Goal: Task Accomplishment & Management: Manage account settings

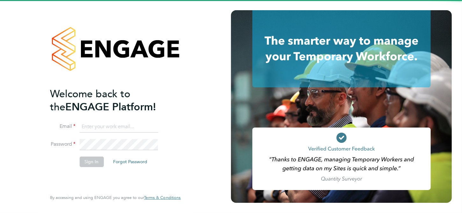
click at [113, 128] on input at bounding box center [118, 126] width 79 height 11
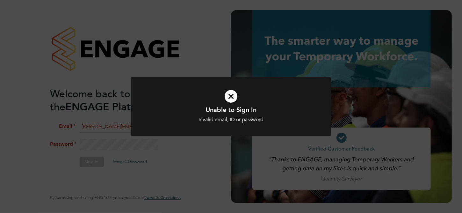
click at [214, 144] on div "Unable to Sign In Invalid email, ID or password Cancel Okay" at bounding box center [231, 106] width 462 height 213
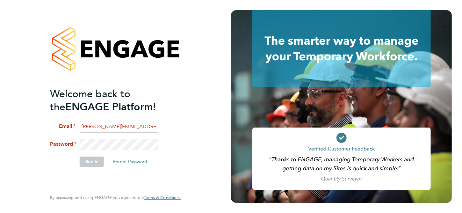
click at [99, 126] on input "Katie.Macpherson@hays.com" at bounding box center [118, 126] width 79 height 11
type input "Katie.macpherson@hays.com"
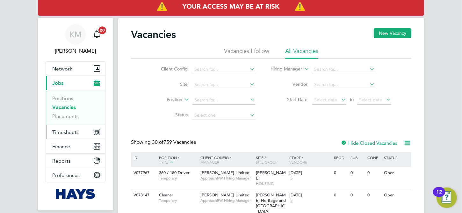
click at [74, 133] on span "Timesheets" at bounding box center [65, 132] width 26 height 6
click at [240, 98] on input at bounding box center [223, 100] width 63 height 9
click at [242, 112] on ul "Select a Client Config to search Positions" at bounding box center [236, 108] width 88 height 9
click at [239, 89] on li "Site" at bounding box center [203, 84] width 120 height 15
click at [240, 84] on input at bounding box center [223, 84] width 63 height 9
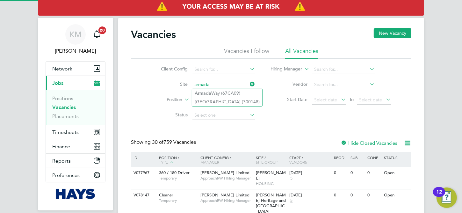
type input "armada"
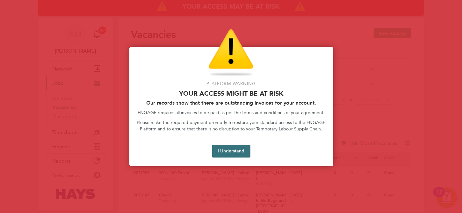
click at [226, 151] on button "I Understand" at bounding box center [231, 151] width 38 height 13
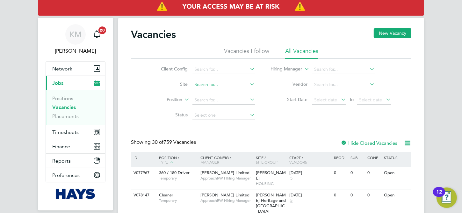
click at [227, 85] on input at bounding box center [223, 84] width 63 height 9
click at [225, 93] on li "Arma da Way (67CA09)" at bounding box center [248, 93] width 113 height 9
type input "Armada Way (67CA09)"
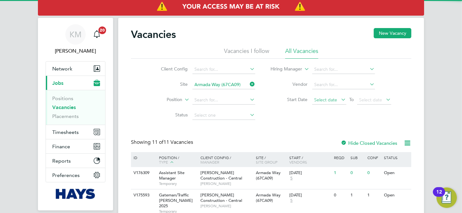
click at [339, 98] on span "Select date" at bounding box center [329, 100] width 34 height 9
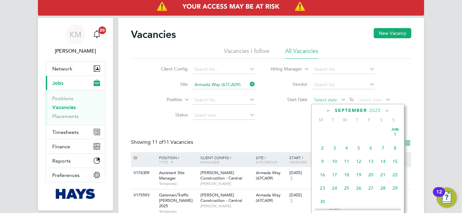
scroll to position [193, 0]
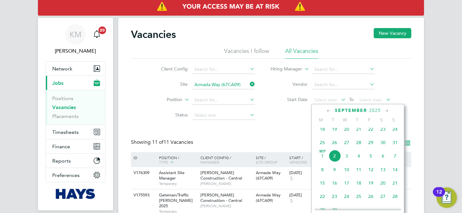
click at [323, 147] on span "25" at bounding box center [322, 142] width 12 height 12
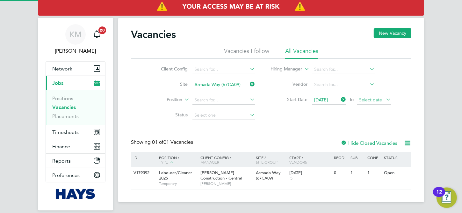
click at [377, 98] on span "Select date" at bounding box center [370, 100] width 23 height 6
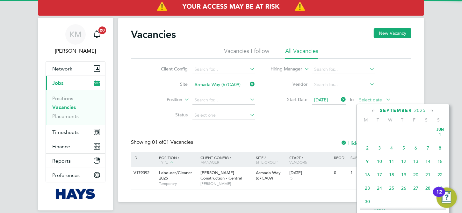
scroll to position [193, 0]
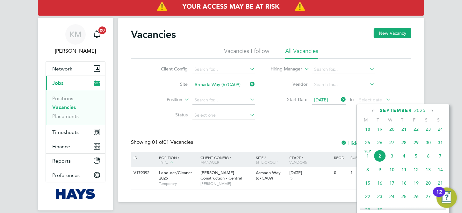
click at [417, 147] on span "29" at bounding box center [416, 142] width 12 height 12
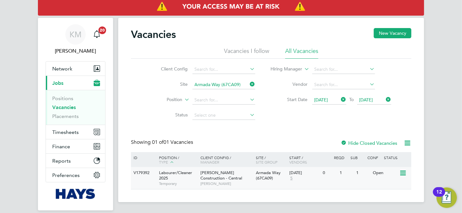
click at [187, 179] on div "Labourer/Cleaner 2025 Temporary" at bounding box center [176, 178] width 45 height 22
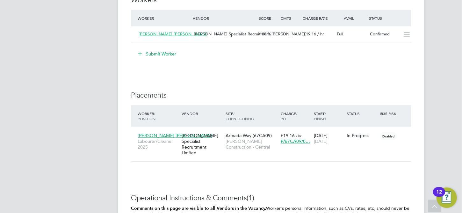
scroll to position [509, 0]
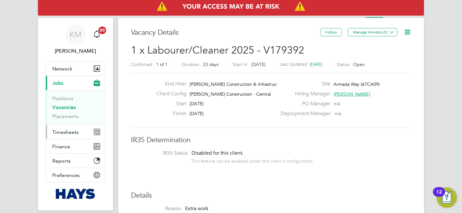
click at [66, 132] on span "Timesheets" at bounding box center [65, 132] width 26 height 6
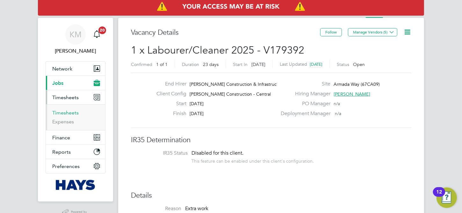
click at [74, 113] on link "Timesheets" at bounding box center [65, 113] width 26 height 6
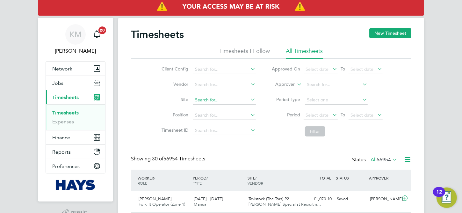
click at [221, 99] on input at bounding box center [224, 100] width 63 height 9
click at [217, 104] on li "Armada Way (67CA09)" at bounding box center [228, 108] width 70 height 9
type input "Armada Way (67CA09)"
click at [326, 116] on span "Select date" at bounding box center [317, 115] width 23 height 6
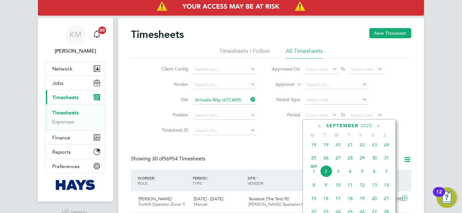
click at [317, 161] on span "25" at bounding box center [314, 158] width 12 height 12
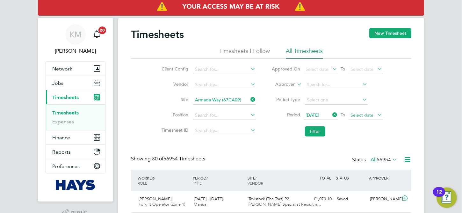
click at [356, 112] on span "Select date" at bounding box center [362, 115] width 23 height 6
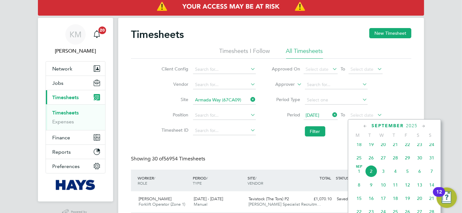
click at [408, 163] on span "29" at bounding box center [407, 158] width 12 height 12
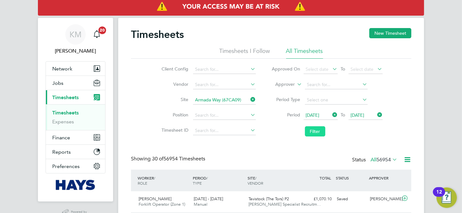
click at [321, 133] on button "Filter" at bounding box center [315, 131] width 20 height 10
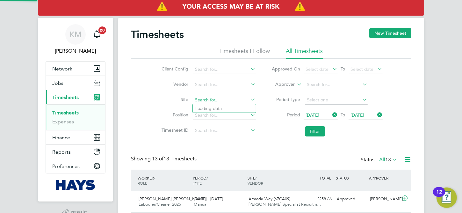
click at [246, 100] on input at bounding box center [224, 100] width 63 height 9
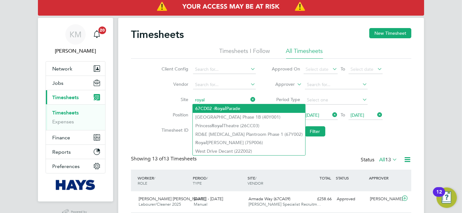
click at [252, 110] on li "67CD02 - Royal Parade" at bounding box center [249, 108] width 112 height 9
type input "67CD02 -Royal Parade"
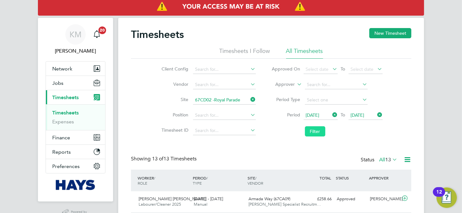
click at [318, 135] on button "Filter" at bounding box center [315, 131] width 20 height 10
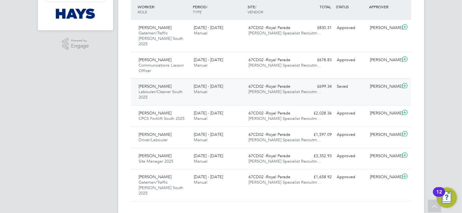
click at [341, 92] on div "[PERSON_NAME] Labourer/Cleaner South 2025 [DATE] - [DATE] [DATE] - [DATE] Manua…" at bounding box center [271, 91] width 280 height 27
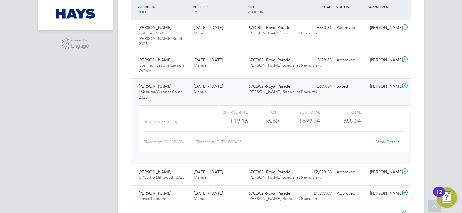
click at [380, 139] on link "View Details" at bounding box center [388, 141] width 23 height 5
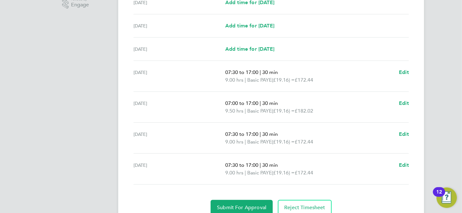
scroll to position [223, 0]
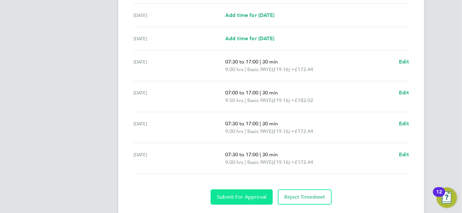
click at [234, 199] on button "Submit For Approval" at bounding box center [242, 196] width 62 height 15
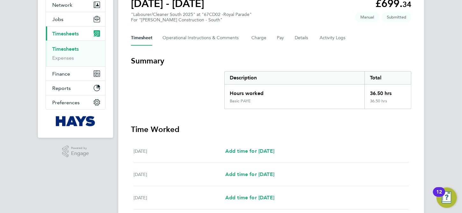
scroll to position [0, 0]
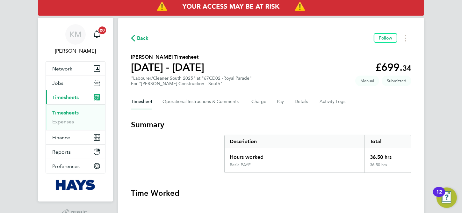
click at [140, 39] on span "Back" at bounding box center [143, 38] width 12 height 8
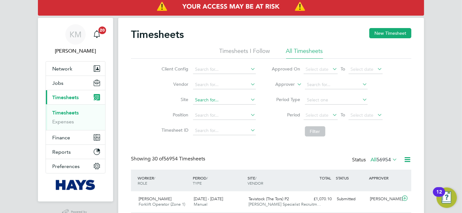
click at [224, 98] on input at bounding box center [224, 100] width 63 height 9
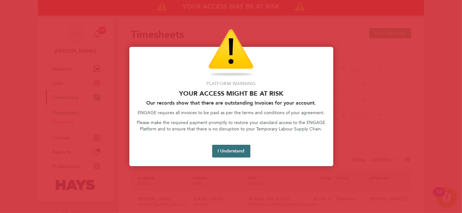
click at [236, 150] on button "I Understand" at bounding box center [231, 151] width 38 height 13
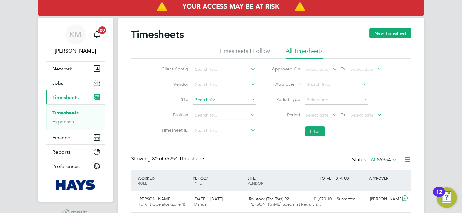
click at [237, 99] on input at bounding box center [224, 100] width 63 height 9
drag, startPoint x: 233, startPoint y: 177, endPoint x: 258, endPoint y: 161, distance: 30.3
click at [233, 177] on li "67CD02 -Royal Parade" at bounding box center [246, 178] width 107 height 9
type input "67CD02 -Royal Parade"
click at [326, 116] on span "Select date" at bounding box center [317, 115] width 23 height 6
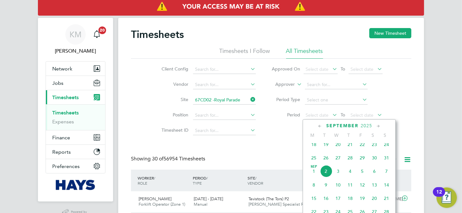
click at [313, 164] on span "25" at bounding box center [314, 158] width 12 height 12
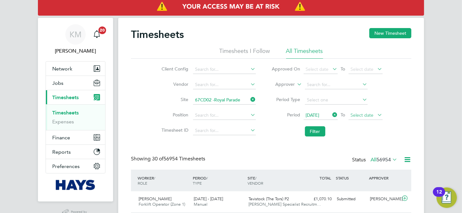
click at [360, 117] on span "Select date" at bounding box center [362, 115] width 23 height 6
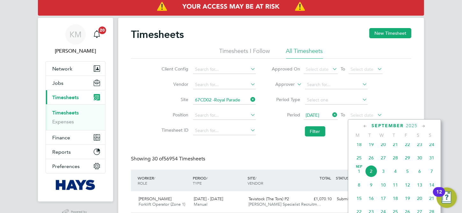
click at [409, 162] on span "29" at bounding box center [407, 158] width 12 height 12
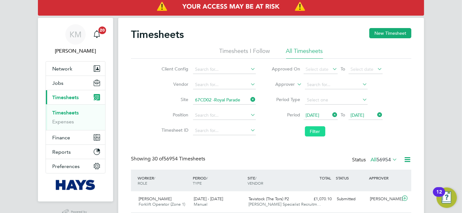
click at [318, 131] on button "Filter" at bounding box center [315, 131] width 20 height 10
click at [244, 98] on input at bounding box center [224, 100] width 63 height 9
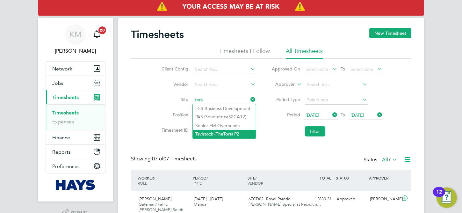
click at [242, 134] on li "Tavistock (The Tors ) P2" at bounding box center [224, 134] width 63 height 9
type input "Tavistock (The Tors) P2"
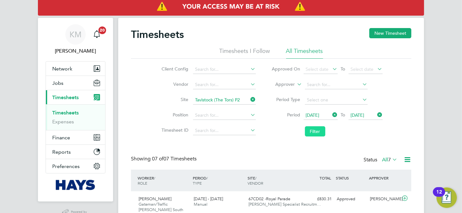
click at [312, 132] on button "Filter" at bounding box center [315, 131] width 20 height 10
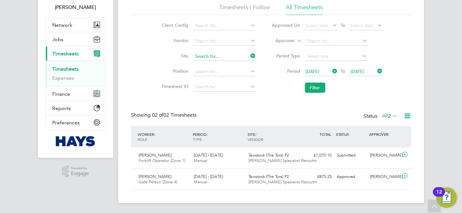
click at [247, 57] on input at bounding box center [224, 56] width 63 height 9
click at [243, 105] on li "Dock 9 (67CB01)" at bounding box center [236, 106] width 86 height 9
type input "Dock 9 (67CB01)"
click at [306, 86] on button "Filter" at bounding box center [315, 87] width 20 height 10
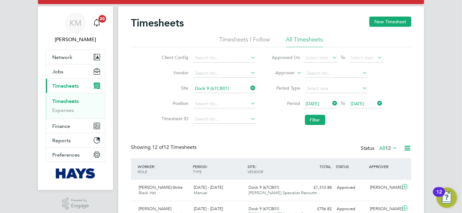
click at [275, 110] on li "Period 25 Aug 2025 To 29 Aug 2025" at bounding box center [327, 103] width 127 height 15
click at [249, 86] on icon at bounding box center [249, 87] width 0 height 9
